Goal: Transaction & Acquisition: Purchase product/service

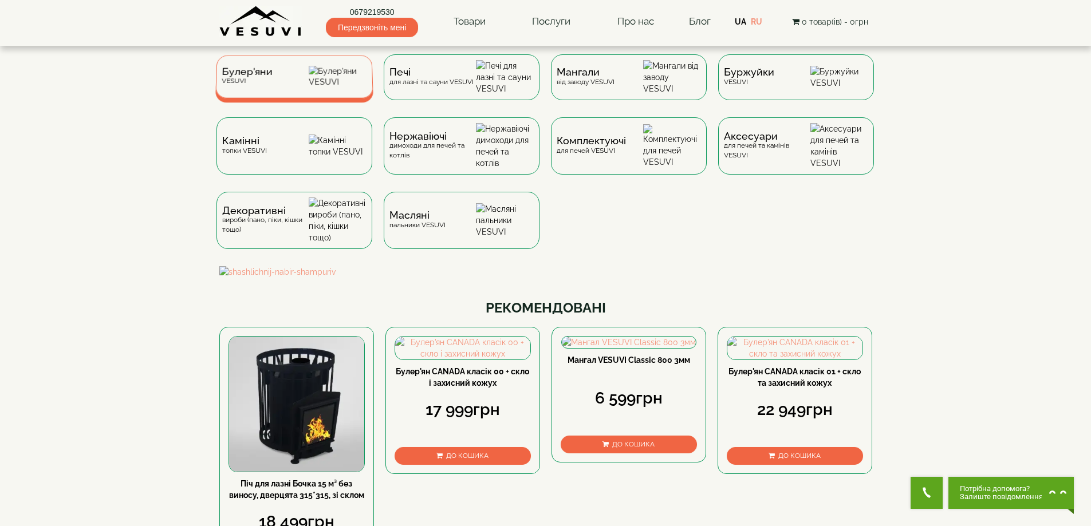
click at [298, 93] on div "Булер'яни VESUVI" at bounding box center [294, 76] width 158 height 43
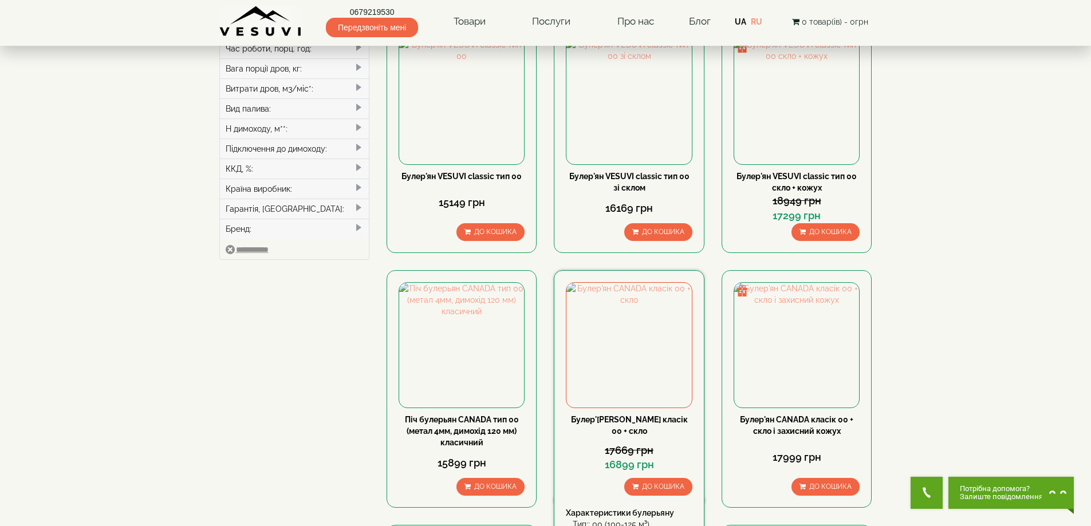
scroll to position [515, 0]
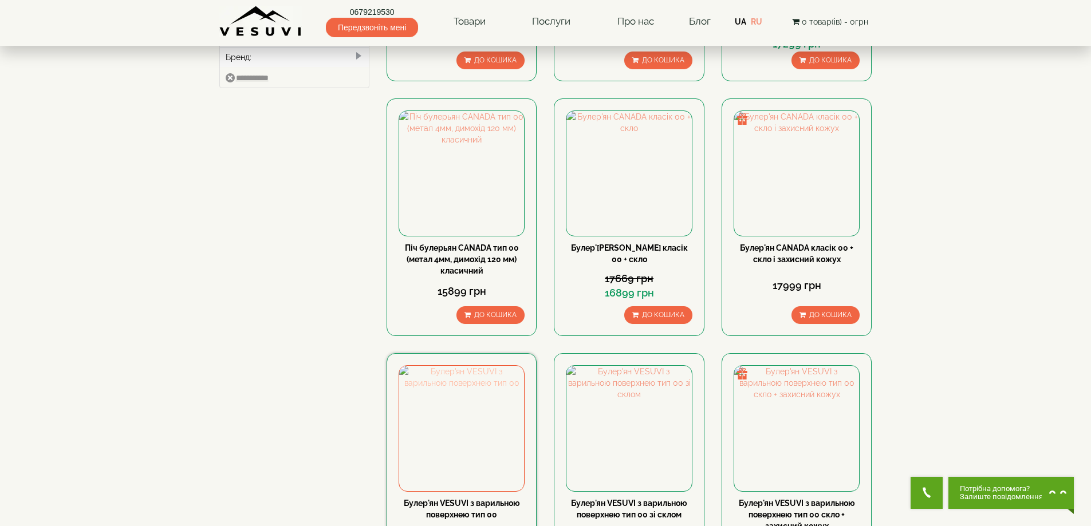
click at [462, 392] on img at bounding box center [461, 428] width 125 height 125
click at [602, 366] on img at bounding box center [628, 428] width 125 height 125
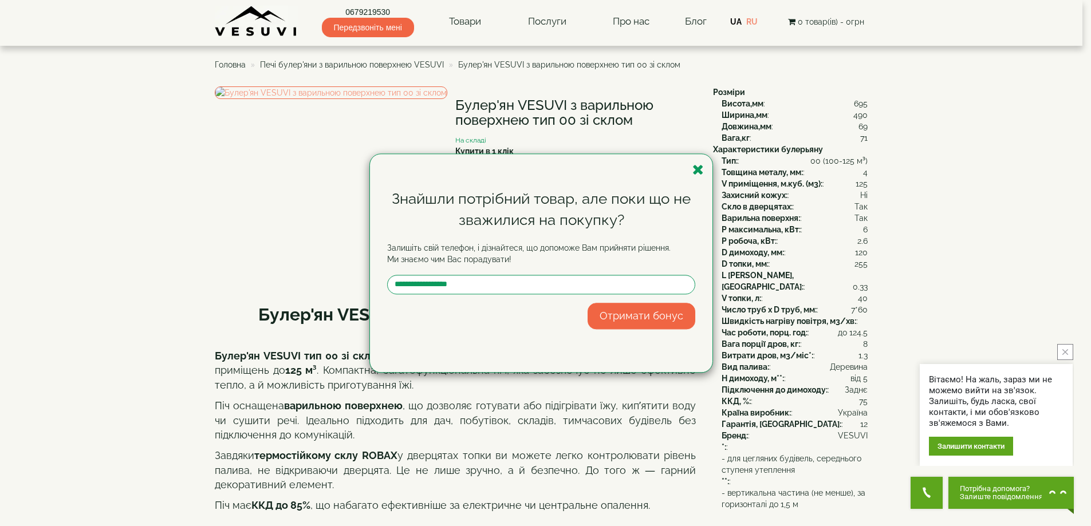
click at [463, 20] on div "Знайшли потрібний товар, але поки що не зважилися на покупку? Залишіть свій тел…" at bounding box center [545, 263] width 1091 height 526
click at [694, 167] on icon "button" at bounding box center [697, 170] width 11 height 14
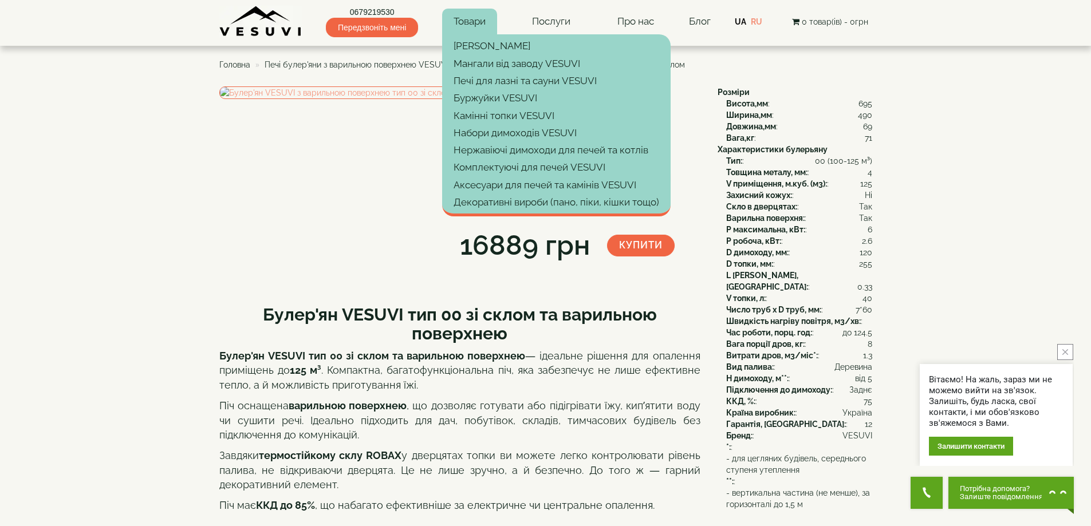
click at [463, 23] on link "Товари" at bounding box center [469, 22] width 55 height 26
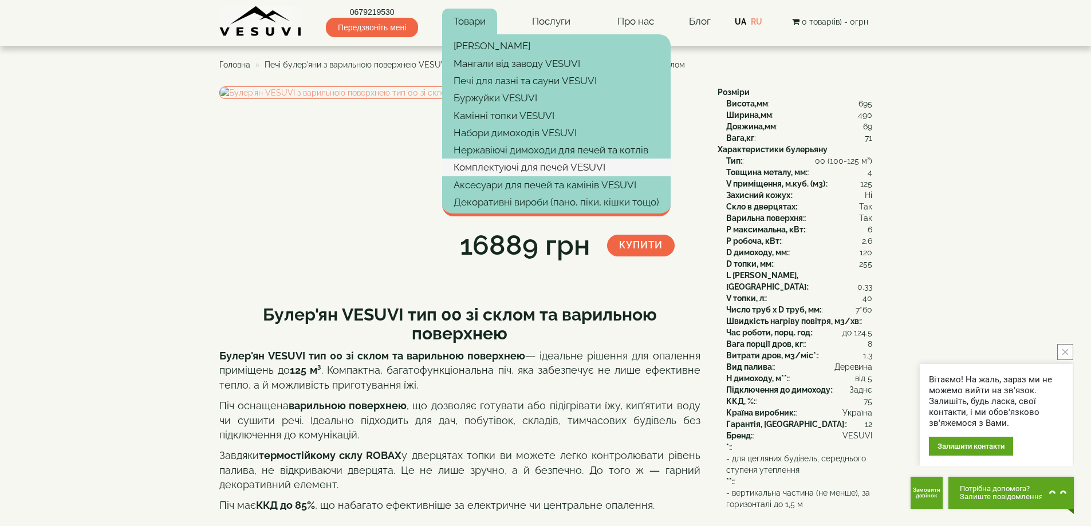
click at [496, 170] on link "Комплектуючі для печей VESUVI" at bounding box center [556, 167] width 228 height 17
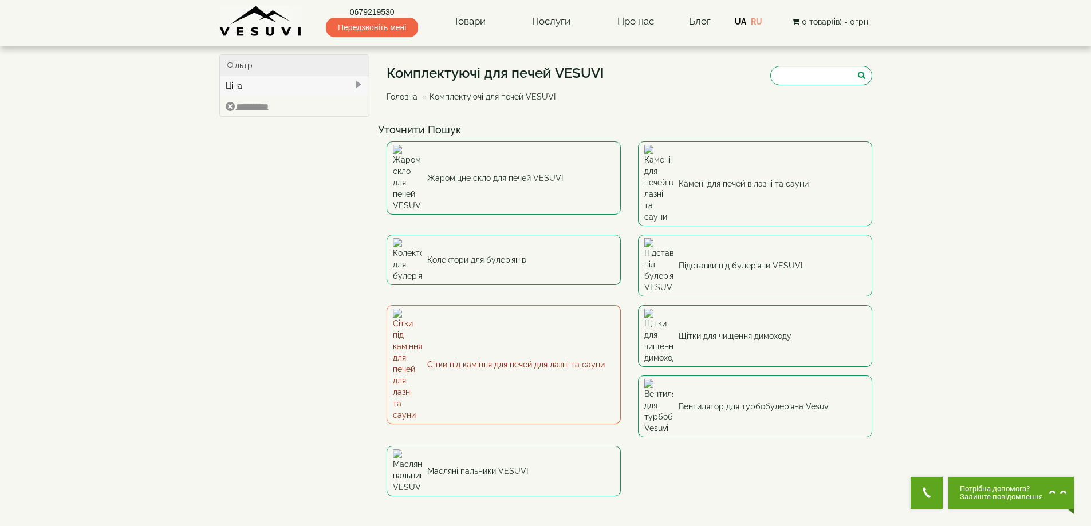
click at [482, 305] on link "Сітки під каміння для печей для лазні та сауни" at bounding box center [503, 364] width 234 height 119
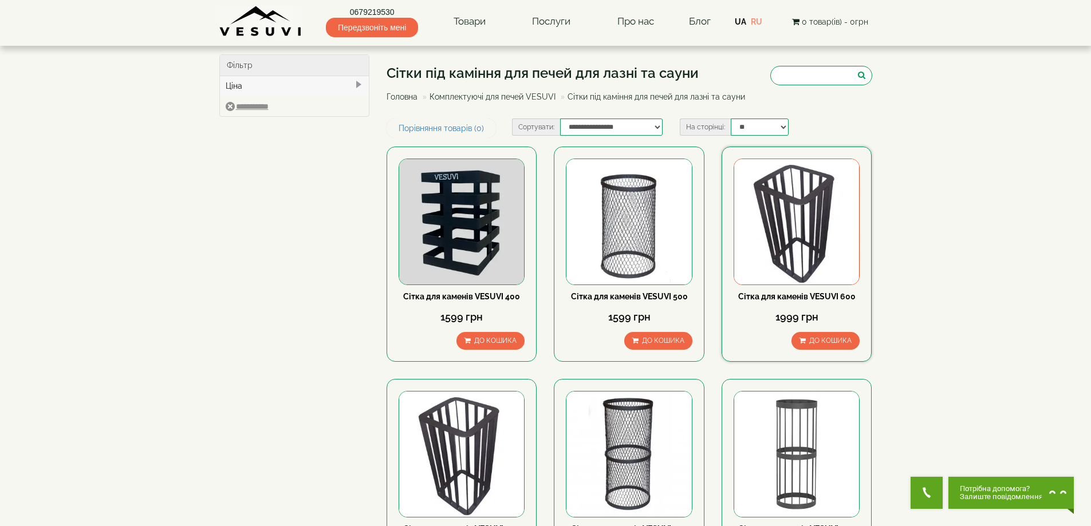
click at [809, 238] on img at bounding box center [796, 221] width 125 height 125
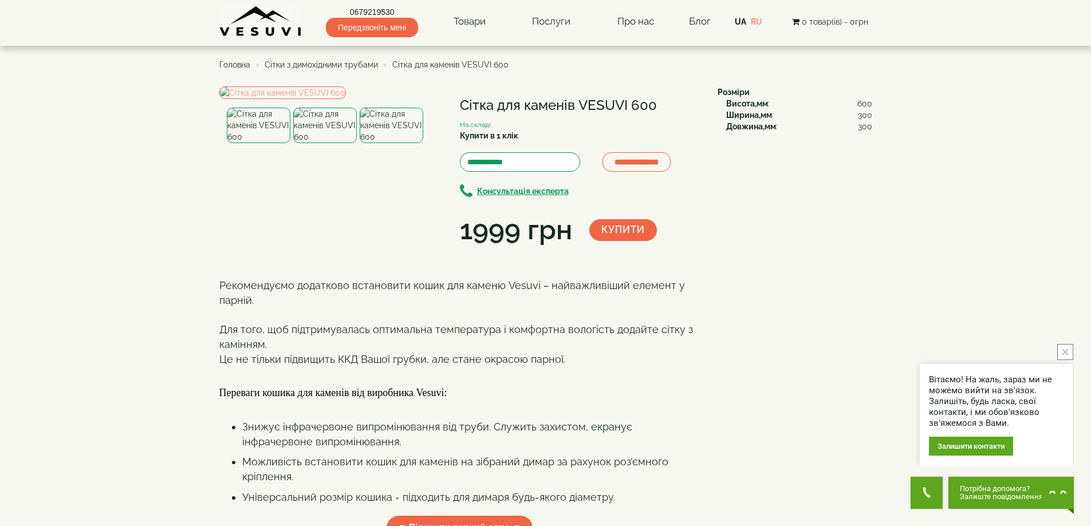
click at [254, 26] on img at bounding box center [260, 21] width 83 height 31
